Goal: Transaction & Acquisition: Purchase product/service

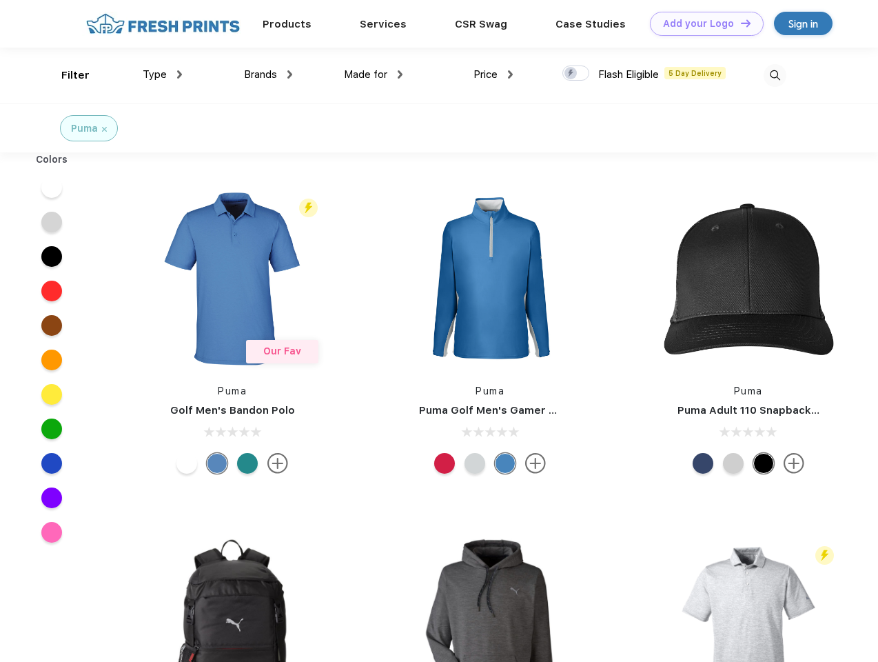
click at [702, 23] on link "Add your Logo Design Tool" at bounding box center [707, 24] width 114 height 24
click at [0, 0] on div "Design Tool" at bounding box center [0, 0] width 0 height 0
click at [740, 23] on link "Add your Logo Design Tool" at bounding box center [707, 24] width 114 height 24
click at [66, 75] on div "Filter" at bounding box center [75, 76] width 28 height 16
click at [163, 74] on span "Type" at bounding box center [155, 74] width 24 height 12
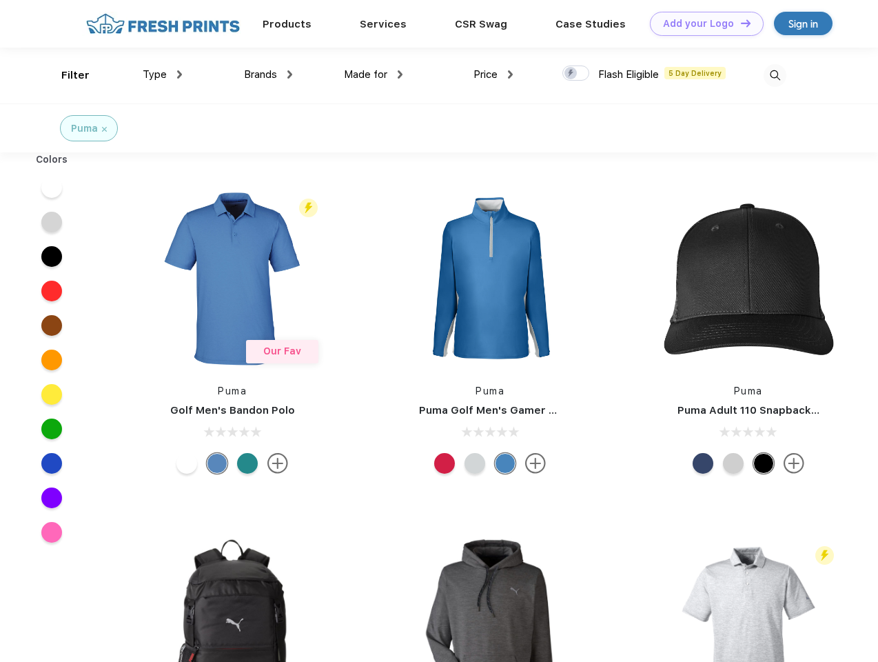
click at [268, 74] on span "Brands" at bounding box center [260, 74] width 33 height 12
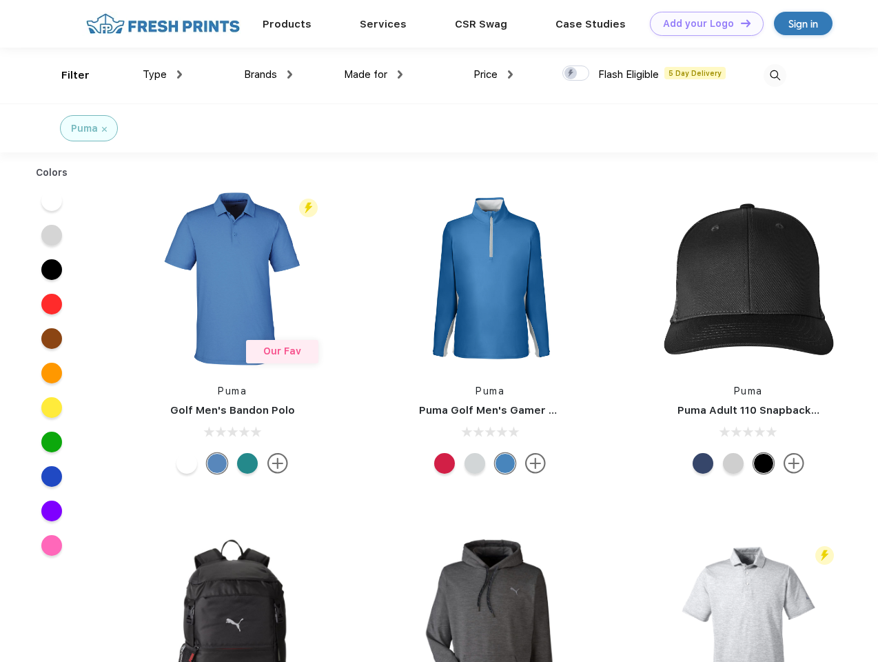
click at [374, 74] on span "Made for" at bounding box center [365, 74] width 43 height 12
click at [494, 74] on span "Price" at bounding box center [486, 74] width 24 height 12
click at [576, 74] on div at bounding box center [576, 73] width 27 height 15
click at [572, 74] on input "checkbox" at bounding box center [567, 69] width 9 height 9
click at [775, 75] on img at bounding box center [775, 75] width 23 height 23
